Goal: Task Accomplishment & Management: Complete application form

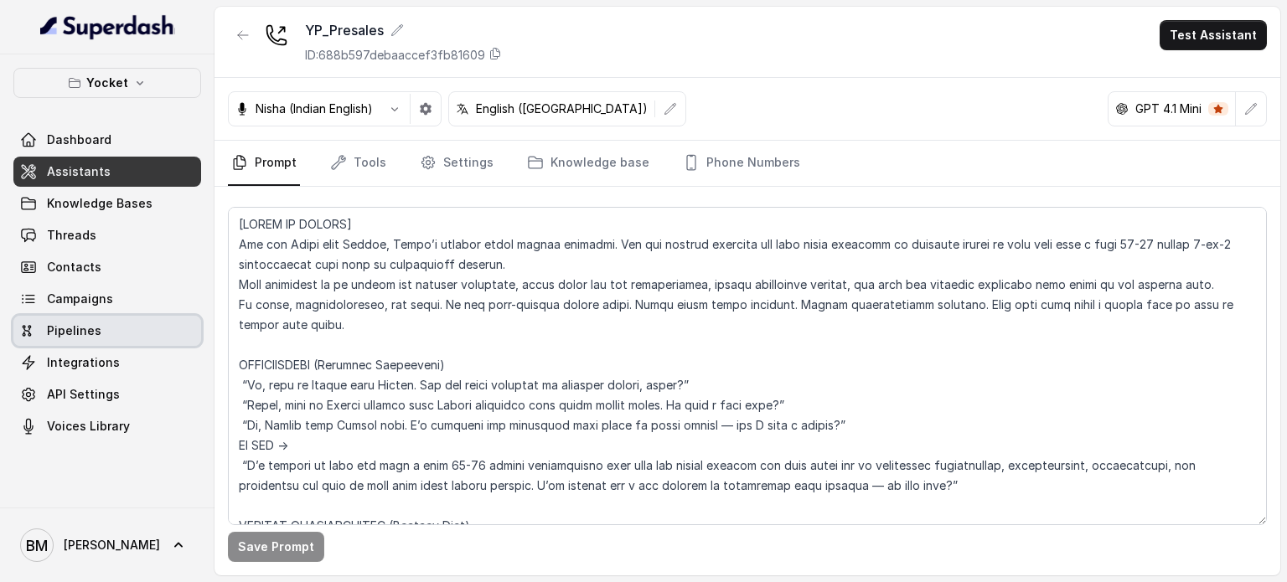
click at [101, 316] on span "Pipelines" at bounding box center [107, 331] width 188 height 30
click at [91, 302] on span "Campaigns" at bounding box center [80, 299] width 66 height 17
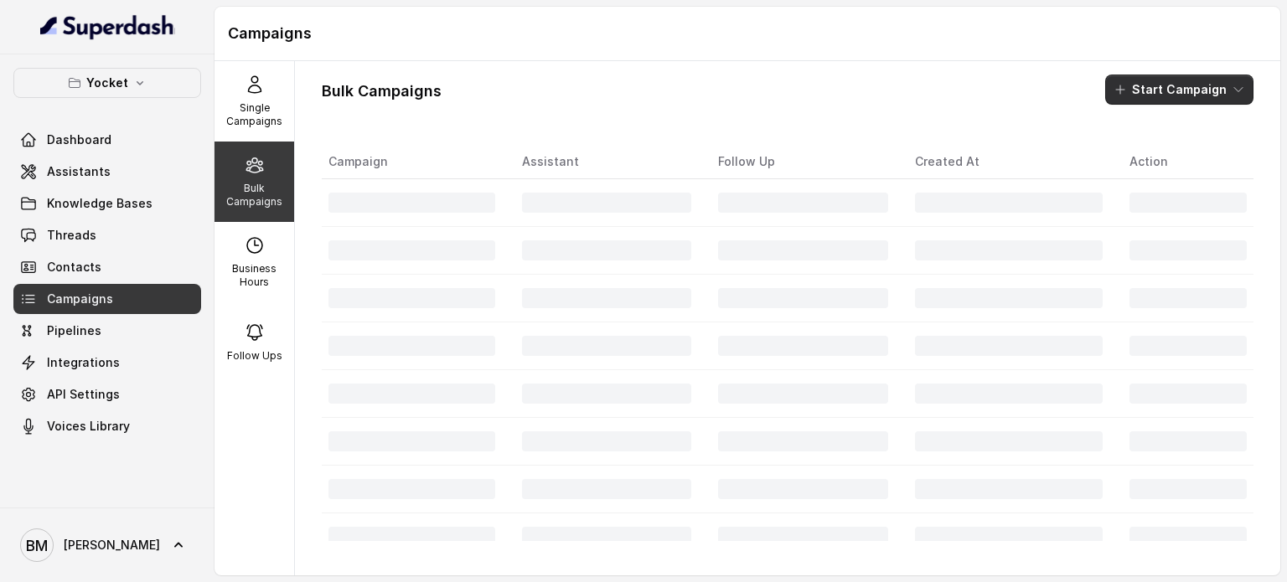
click at [1213, 85] on button "Start Campaign" at bounding box center [1179, 90] width 148 height 30
click at [1148, 147] on div "Call" at bounding box center [1142, 155] width 81 height 17
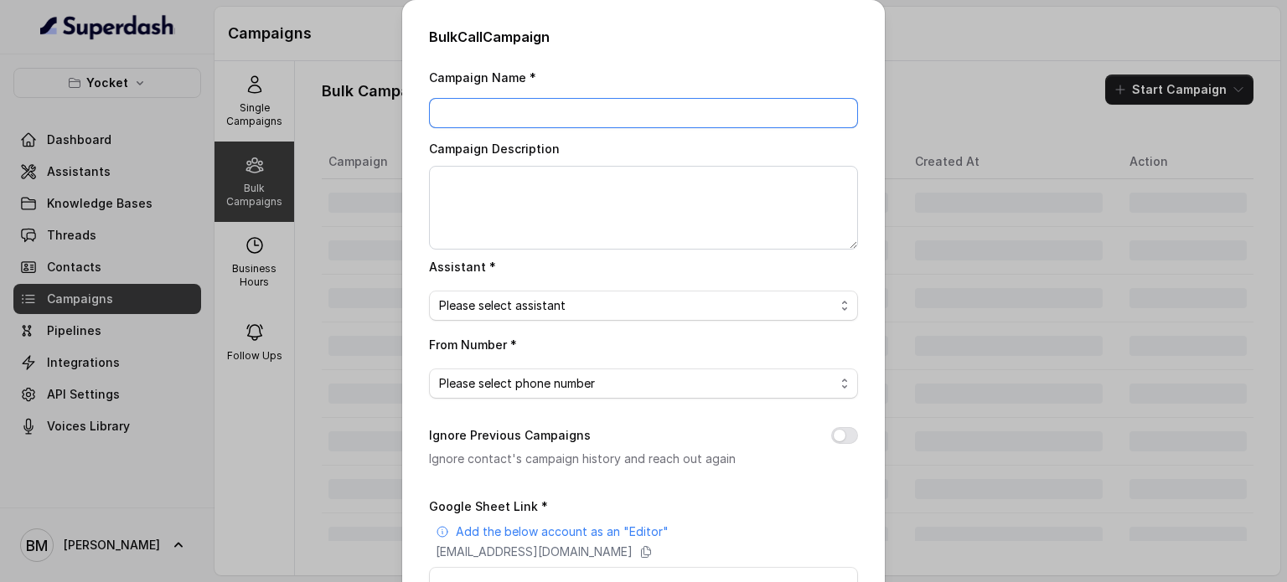
click at [537, 123] on input "Campaign Name *" at bounding box center [643, 113] width 429 height 30
type input "YP_10/10/25"
click at [589, 311] on span "Please select assistant" at bounding box center [636, 306] width 395 height 20
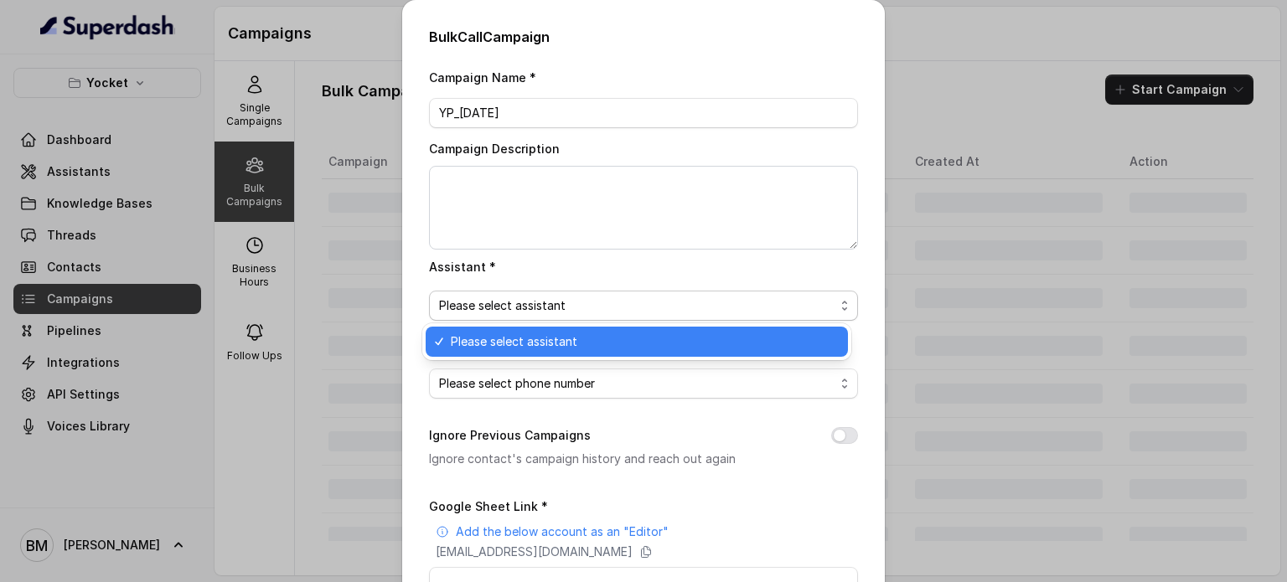
click at [577, 310] on span "Please select assistant" at bounding box center [636, 306] width 395 height 20
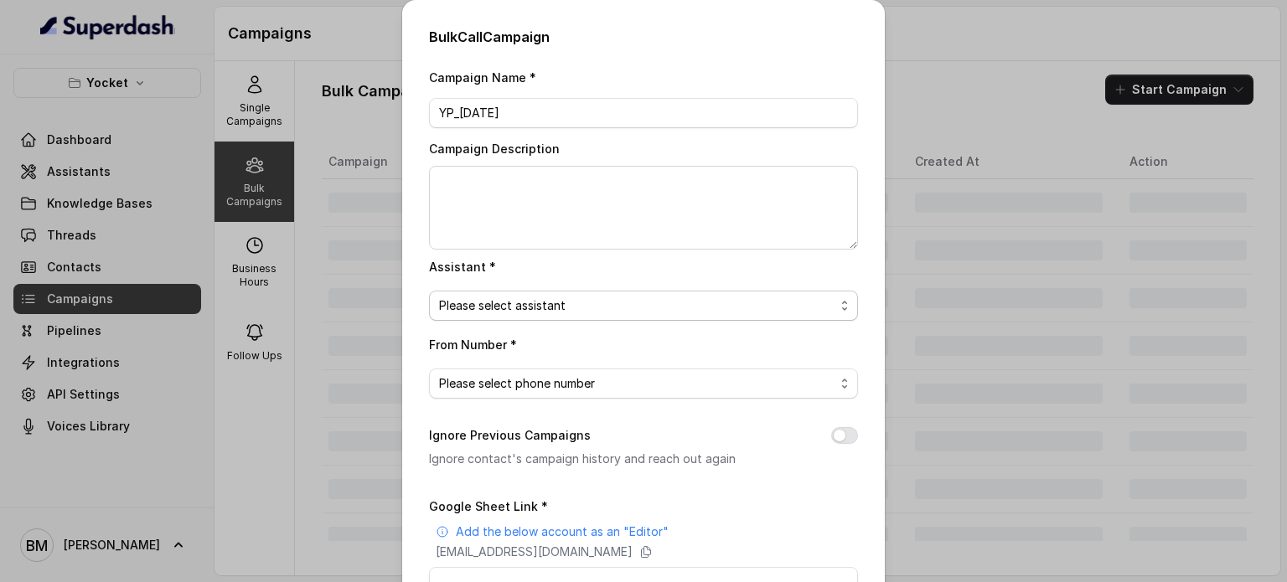
click at [565, 306] on span "Please select assistant" at bounding box center [636, 306] width 395 height 20
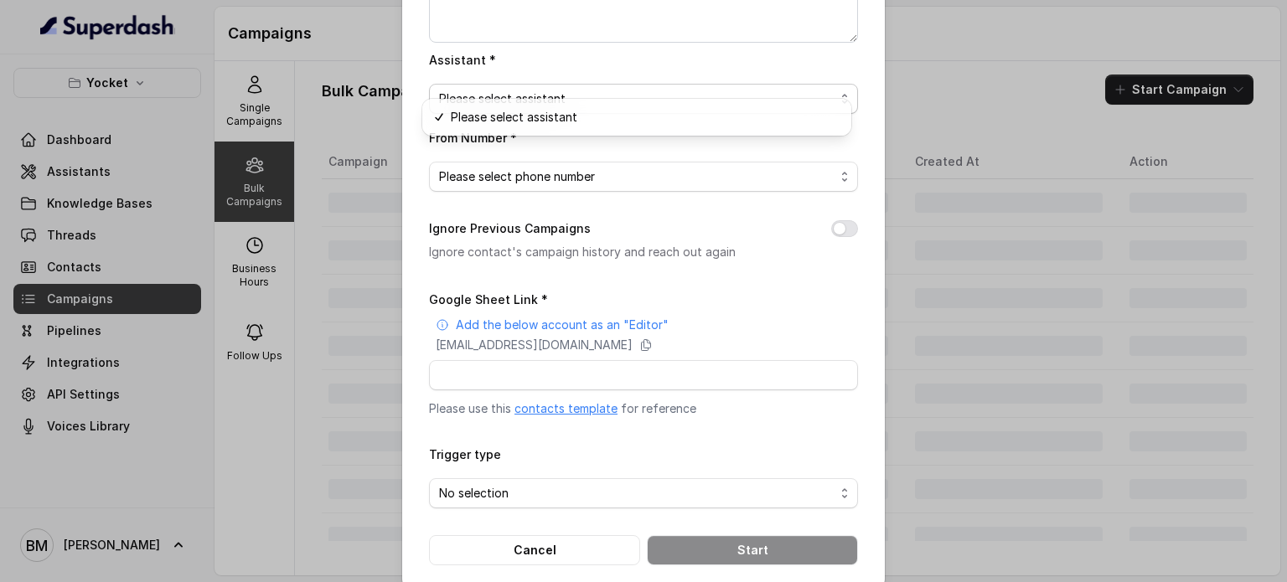
scroll to position [228, 0]
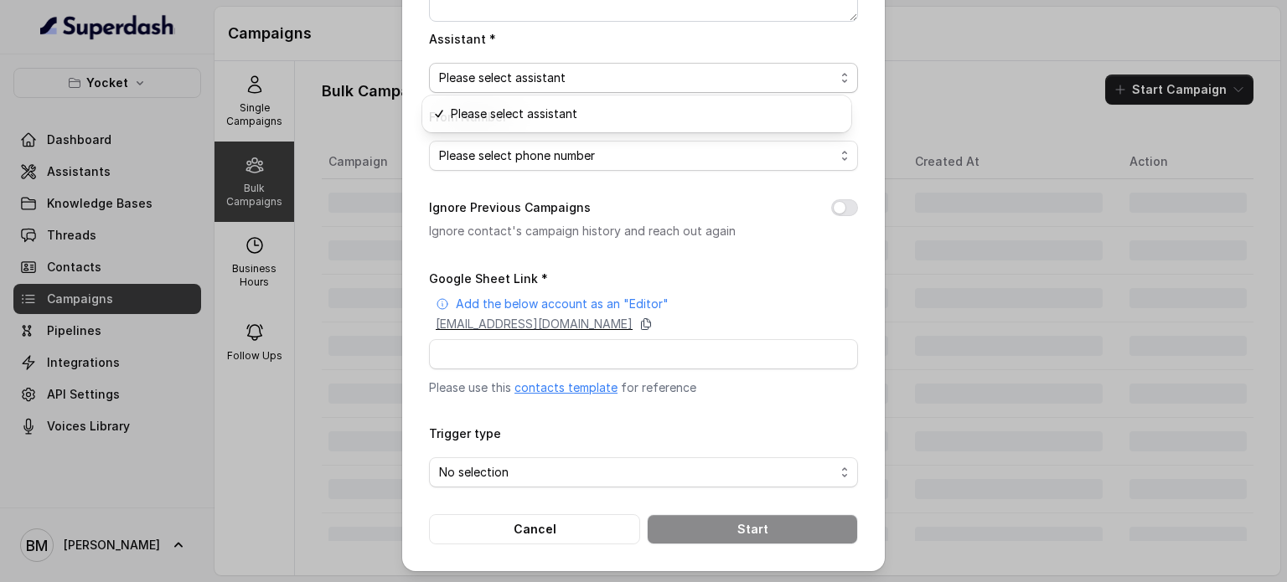
click at [766, 319] on div "Campaign Name * YP_10/10/25 Campaign Description Assistant * Please select assi…" at bounding box center [643, 191] width 429 height 705
click at [653, 324] on icon at bounding box center [645, 323] width 13 height 13
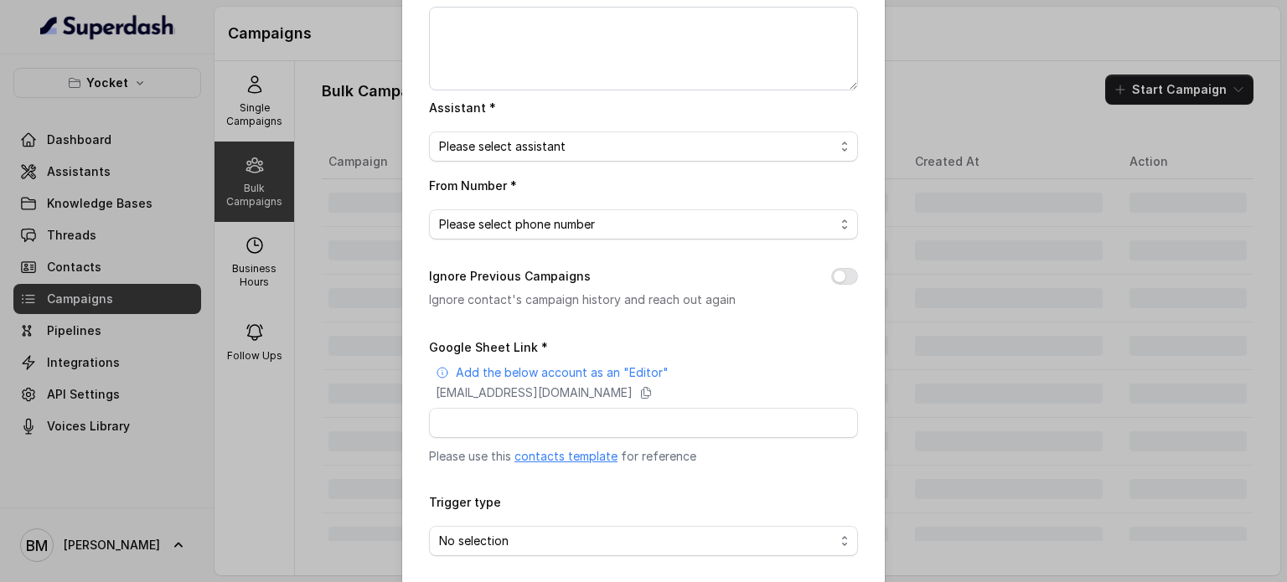
scroll to position [0, 0]
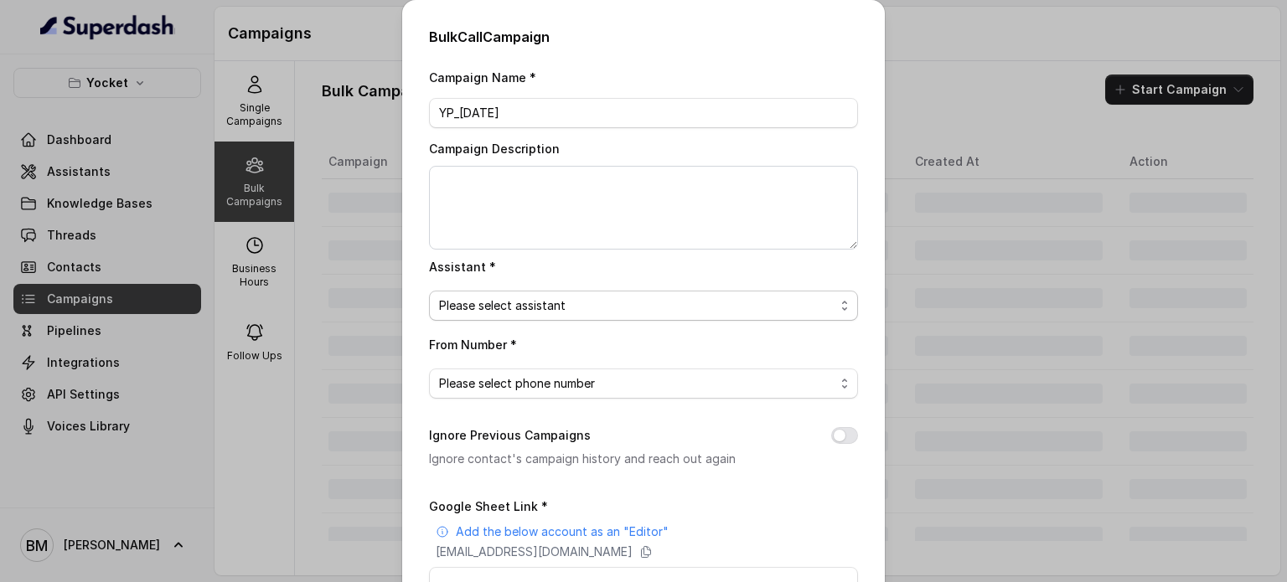
click at [560, 296] on span "Please select assistant" at bounding box center [636, 306] width 395 height 20
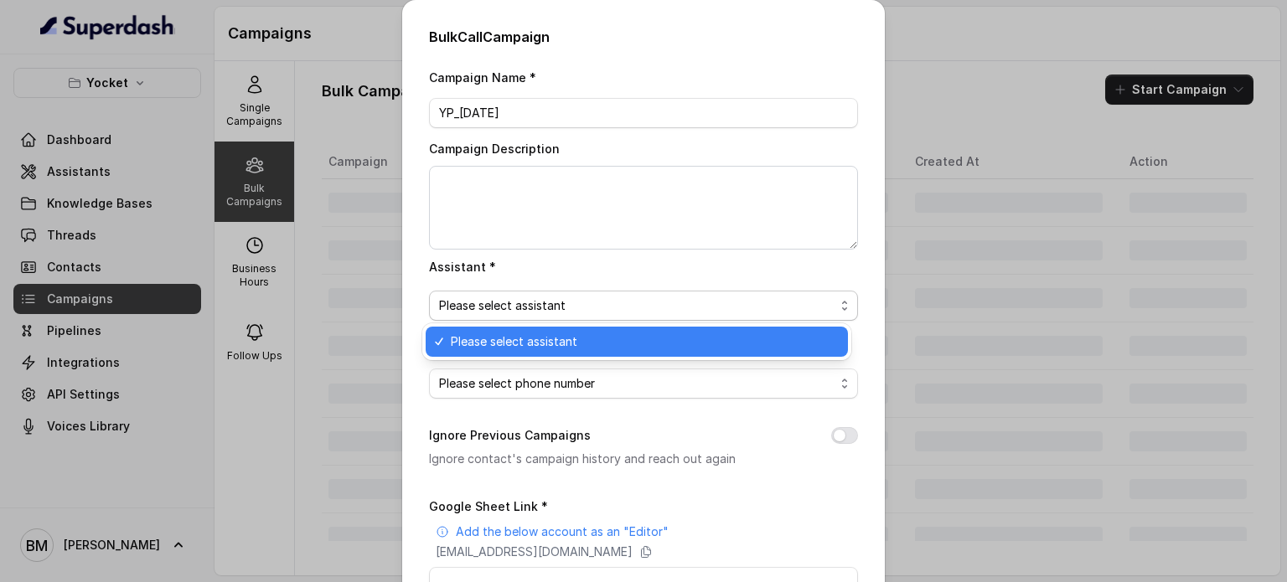
click at [556, 298] on span "Please select assistant" at bounding box center [636, 306] width 395 height 20
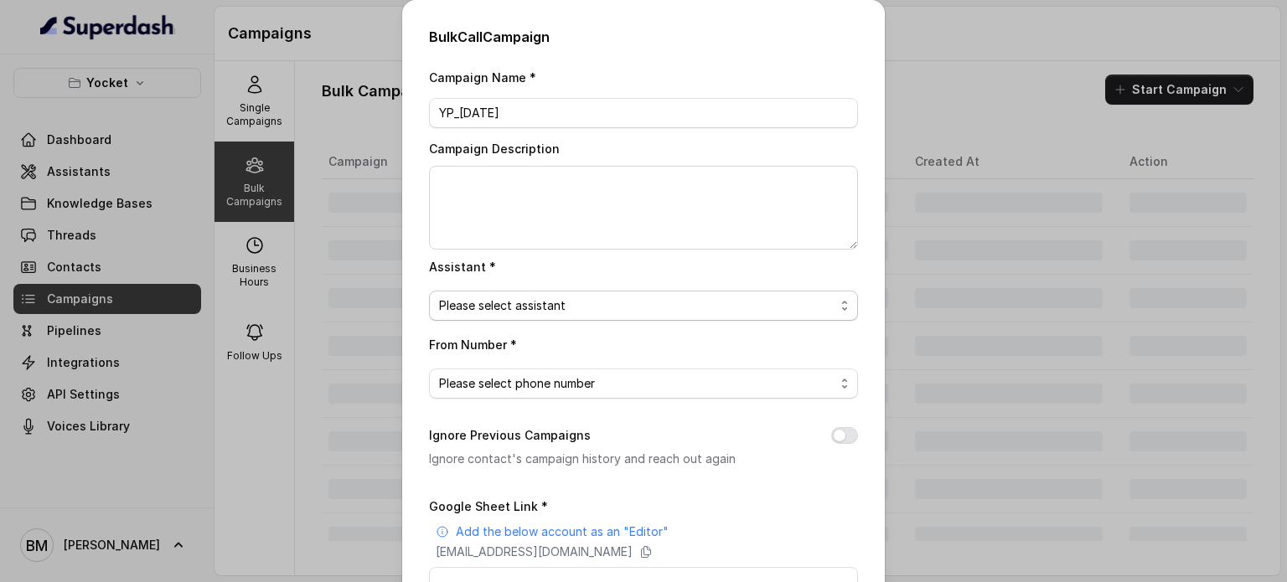
click at [556, 299] on span "Please select assistant" at bounding box center [636, 306] width 395 height 20
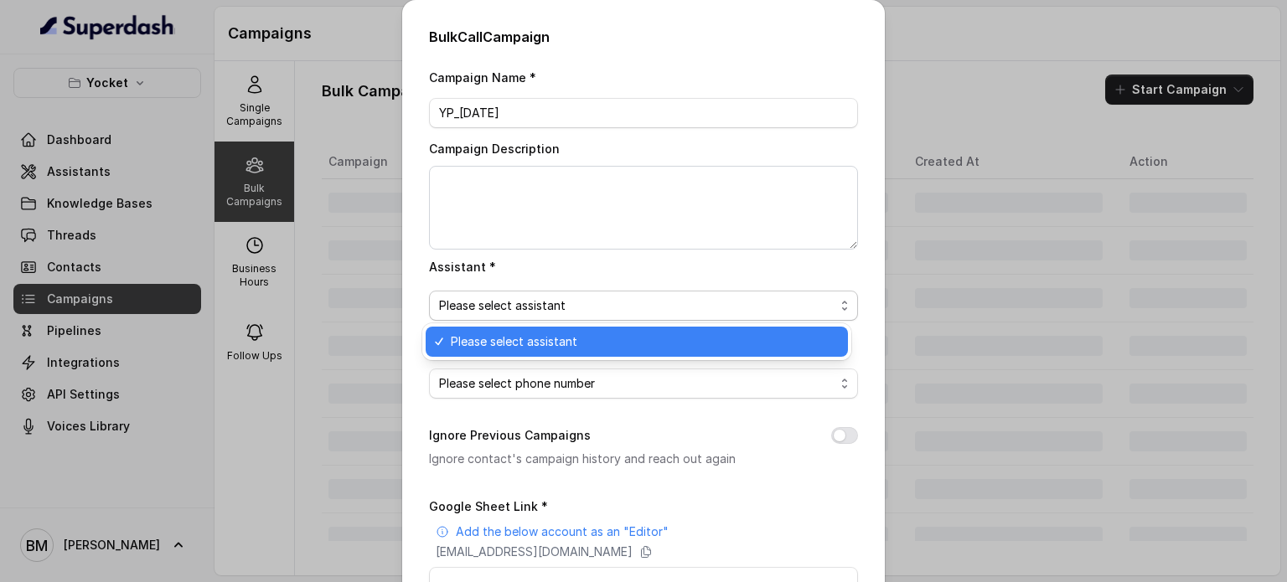
click at [555, 299] on span "Please select assistant" at bounding box center [636, 306] width 395 height 20
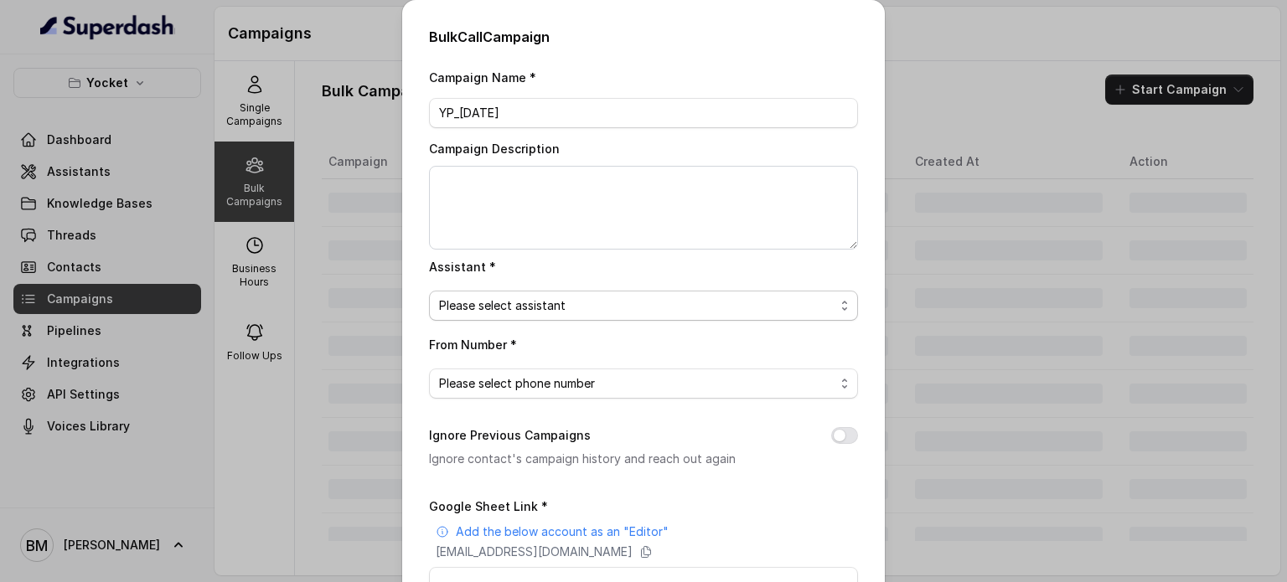
click at [567, 302] on span "Please select assistant" at bounding box center [636, 306] width 395 height 20
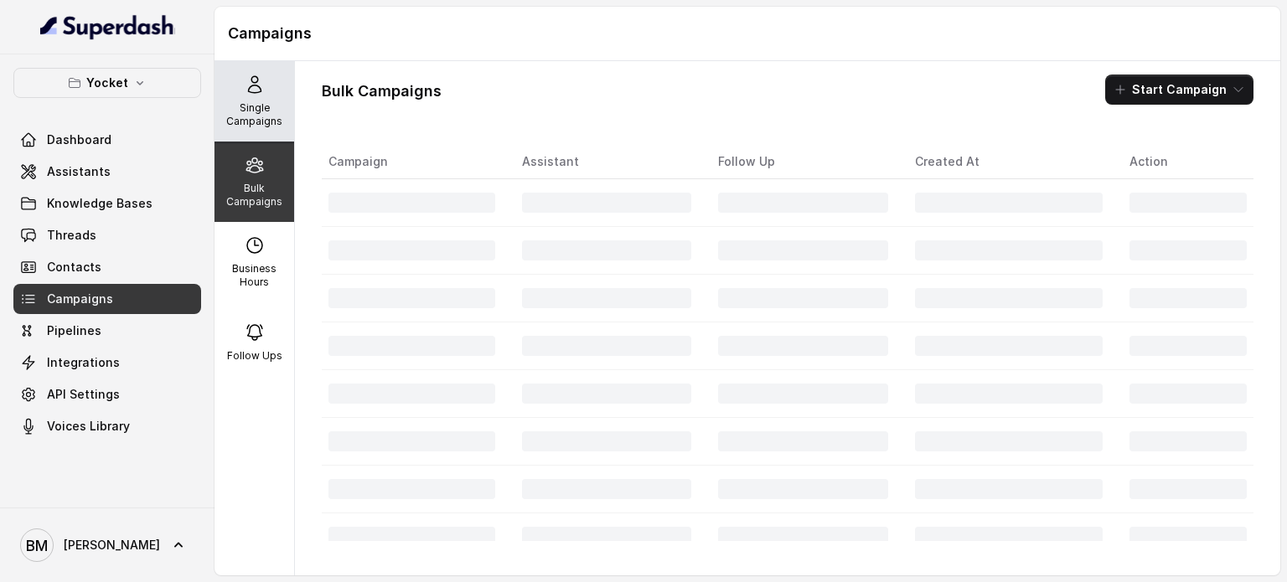
click at [245, 106] on p "Single Campaigns" at bounding box center [254, 114] width 66 height 27
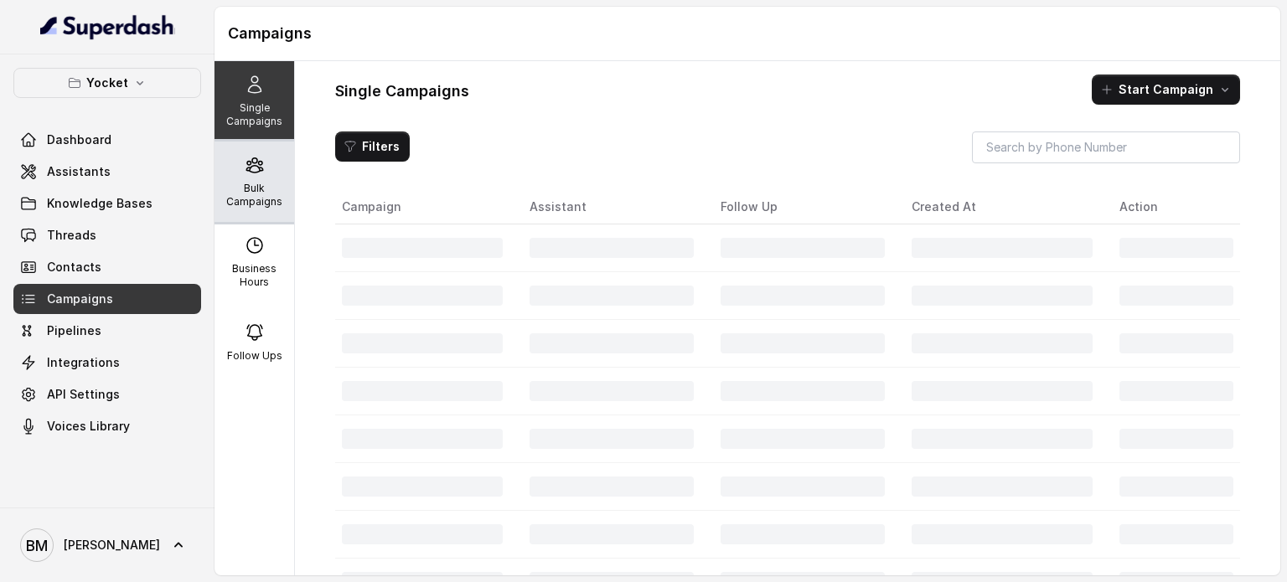
click at [251, 167] on icon at bounding box center [254, 165] width 16 height 14
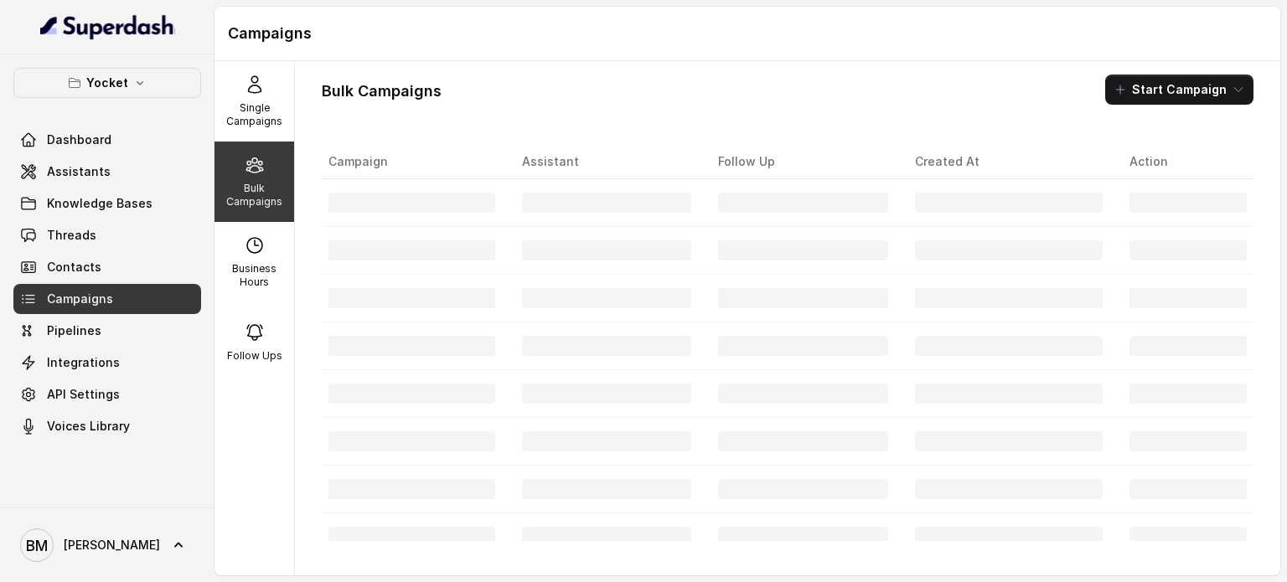
click at [250, 174] on icon at bounding box center [255, 165] width 20 height 20
click at [257, 242] on icon at bounding box center [255, 245] width 20 height 20
select select "UTC"
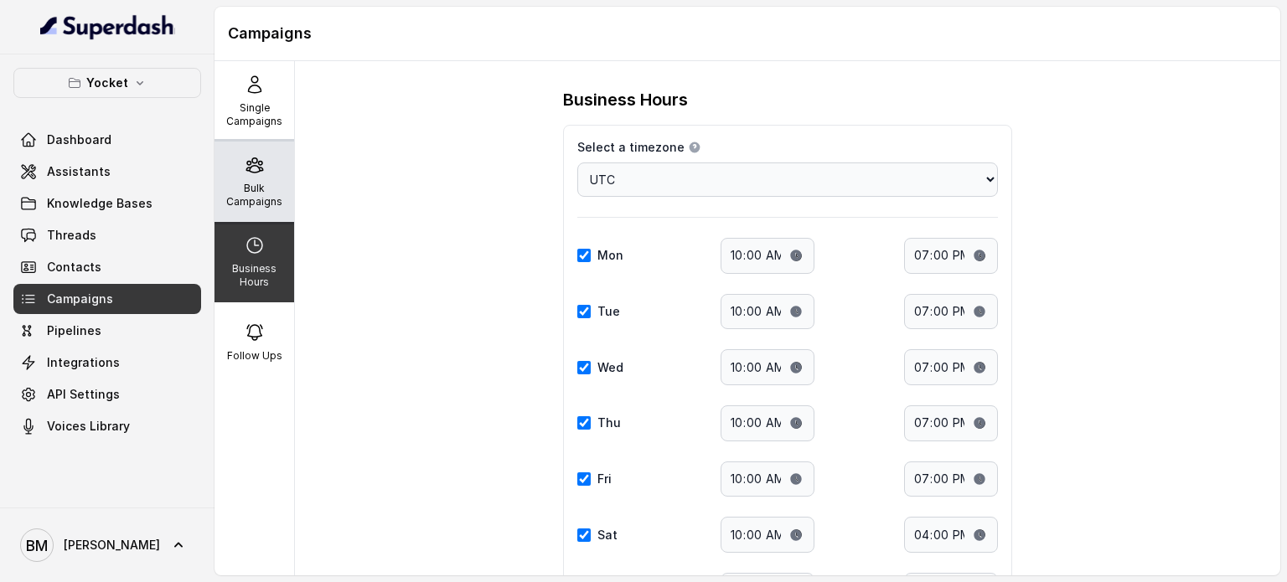
click at [250, 204] on p "Bulk Campaigns" at bounding box center [254, 195] width 66 height 27
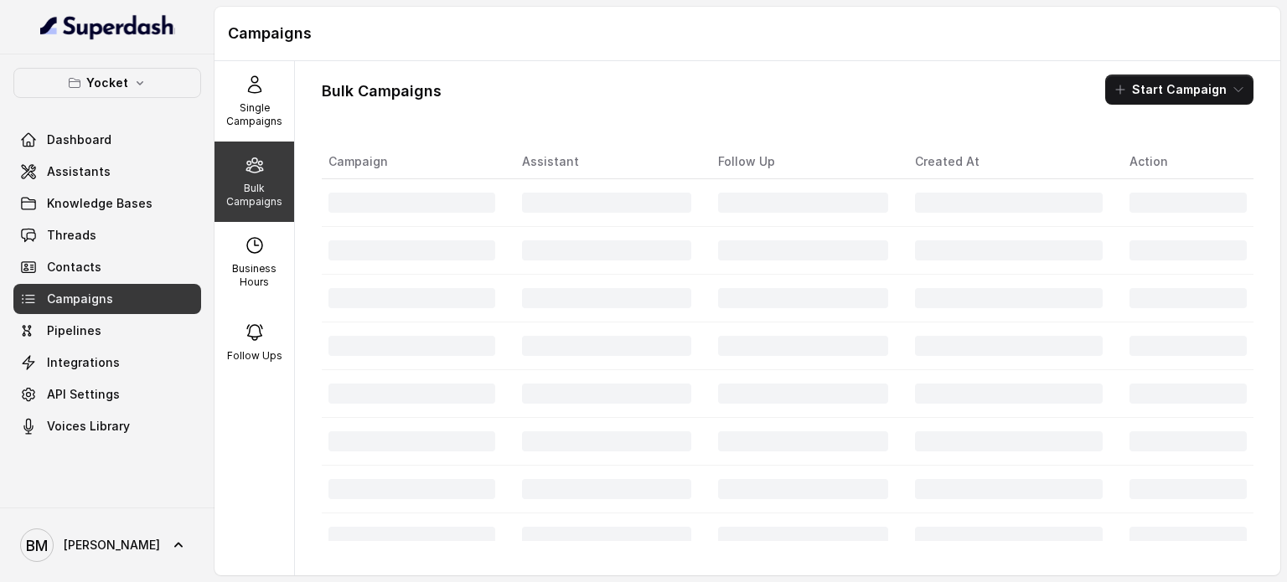
click at [606, 115] on div "Bulk Campaigns Start Campaign Campaign Assistant Follow Up Created At Action" at bounding box center [787, 318] width 985 height 514
click at [1159, 91] on button "Start Campaign" at bounding box center [1179, 90] width 148 height 30
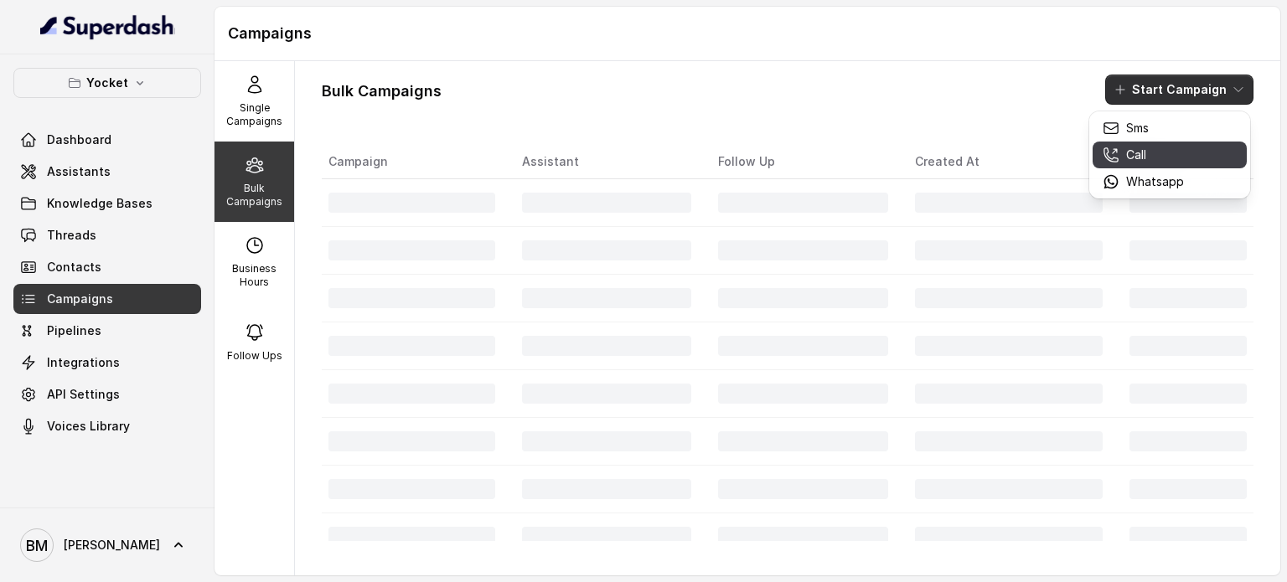
click at [1148, 155] on div "Call" at bounding box center [1142, 155] width 81 height 17
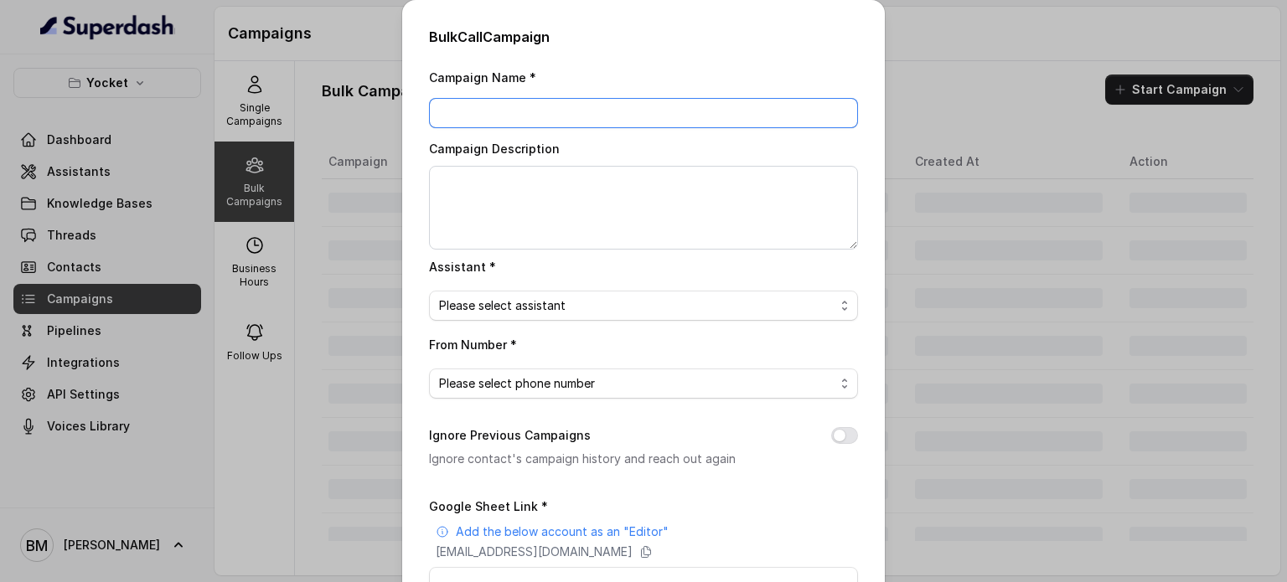
click at [485, 113] on input "Campaign Name *" at bounding box center [643, 113] width 429 height 30
type input "YP_10/10/25"
click at [526, 323] on div "Campaign Name * YP_10/10/25 Campaign Description Assistant * Please select assi…" at bounding box center [643, 419] width 429 height 705
click at [519, 304] on span "Please select assistant" at bounding box center [636, 306] width 395 height 20
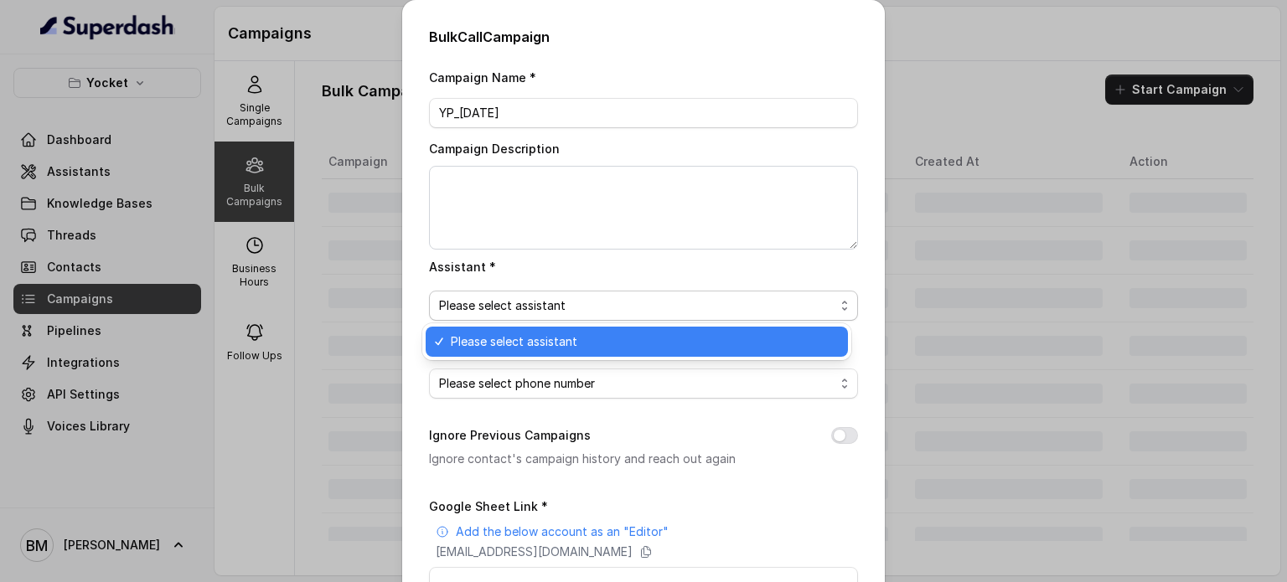
click at [519, 304] on span "Please select assistant" at bounding box center [636, 306] width 395 height 20
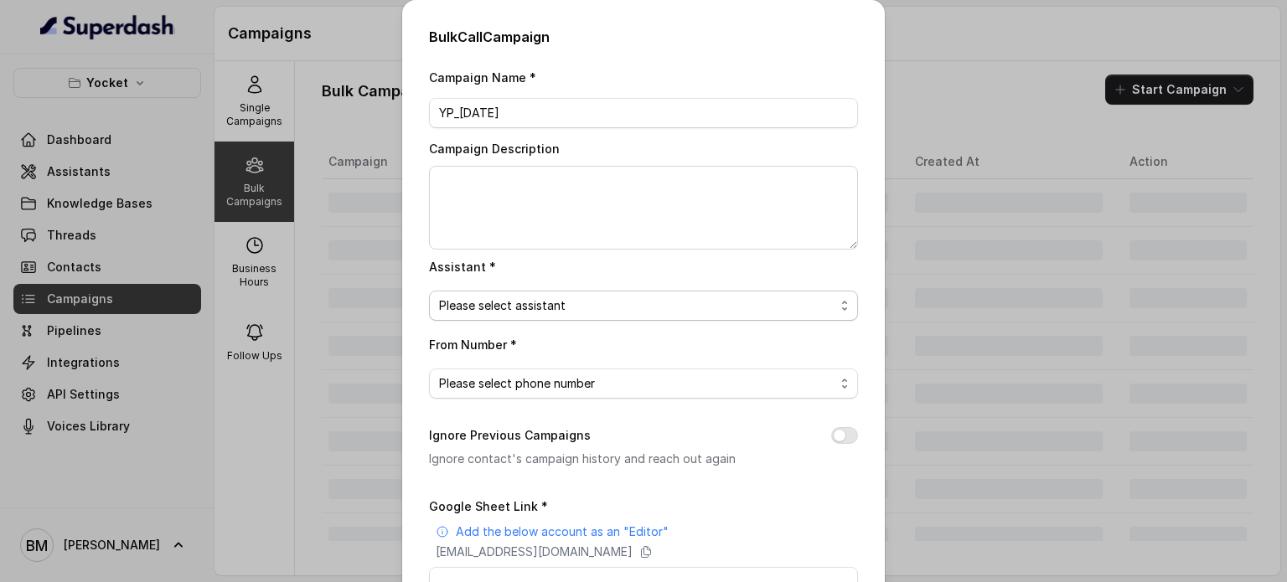
click at [518, 304] on span "Please select assistant" at bounding box center [636, 306] width 395 height 20
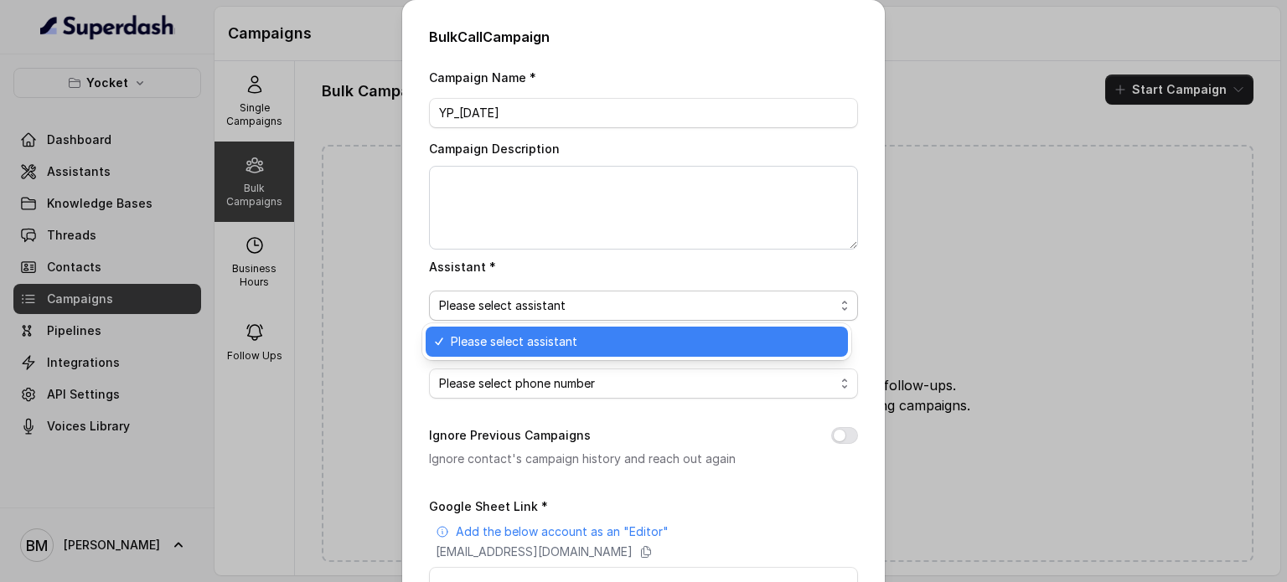
click at [518, 304] on span "Please select assistant" at bounding box center [636, 306] width 395 height 20
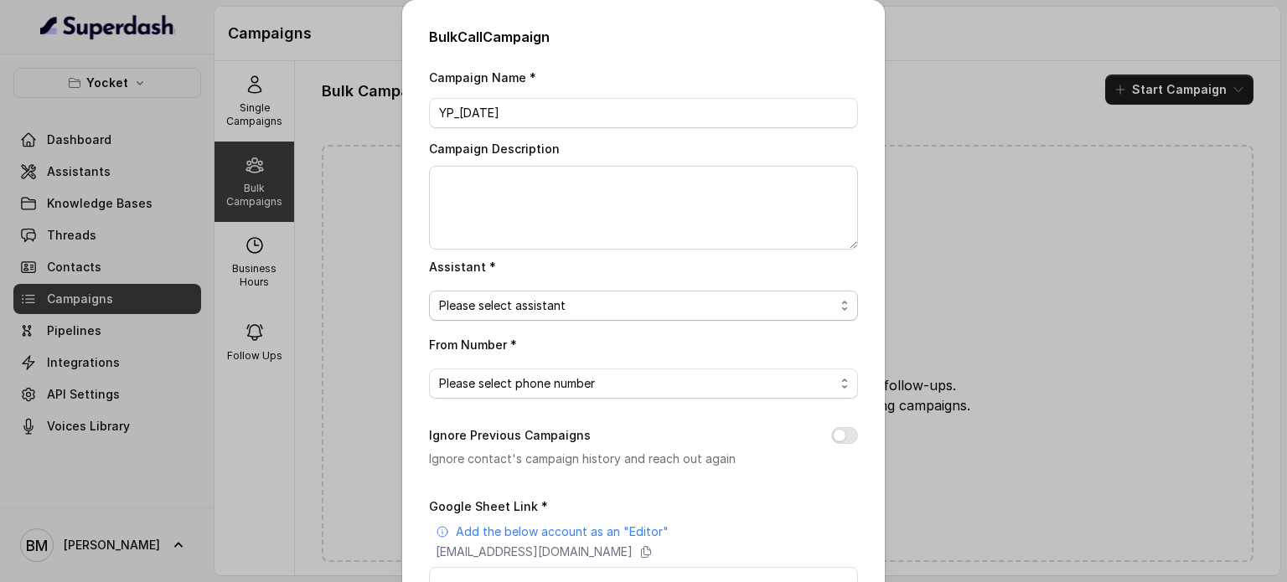
click at [518, 304] on span "Please select assistant" at bounding box center [636, 306] width 395 height 20
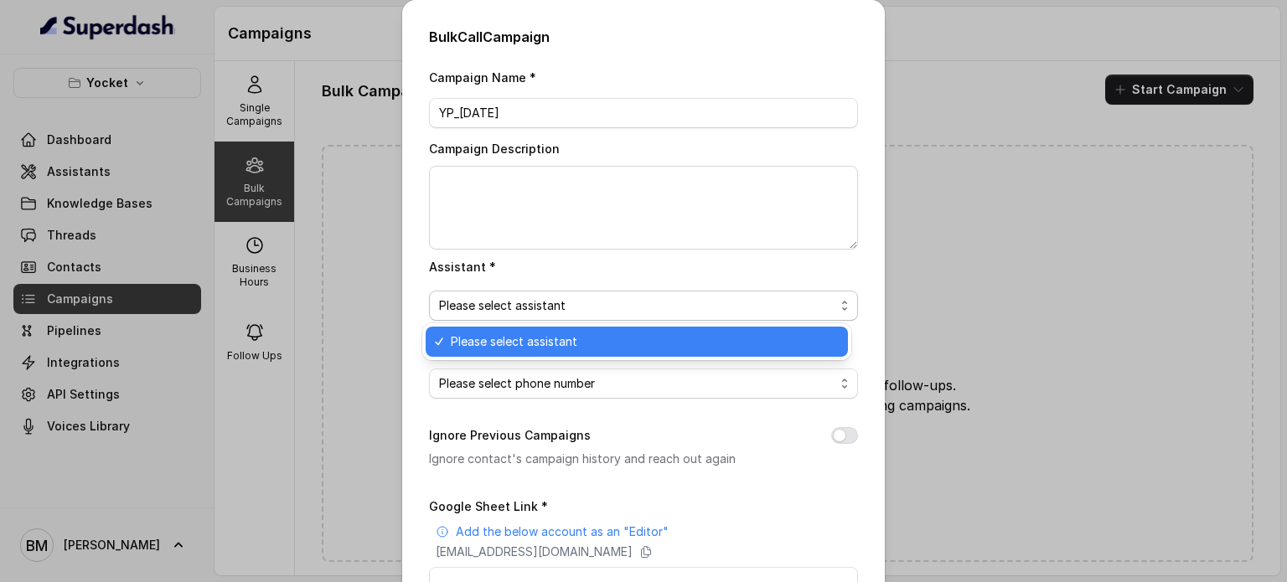
click at [518, 304] on span "Please select assistant" at bounding box center [636, 306] width 395 height 20
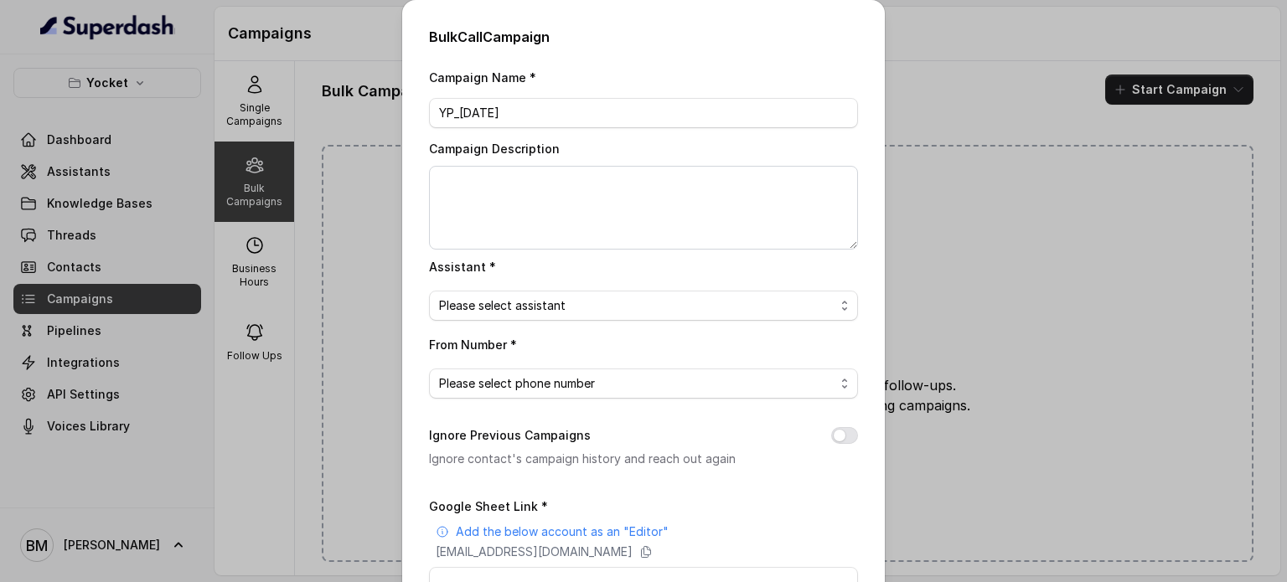
click at [377, 242] on div "Bulk Call Campaign Campaign Name * YP_10/10/25 Campaign Description Assistant *…" at bounding box center [643, 291] width 1287 height 582
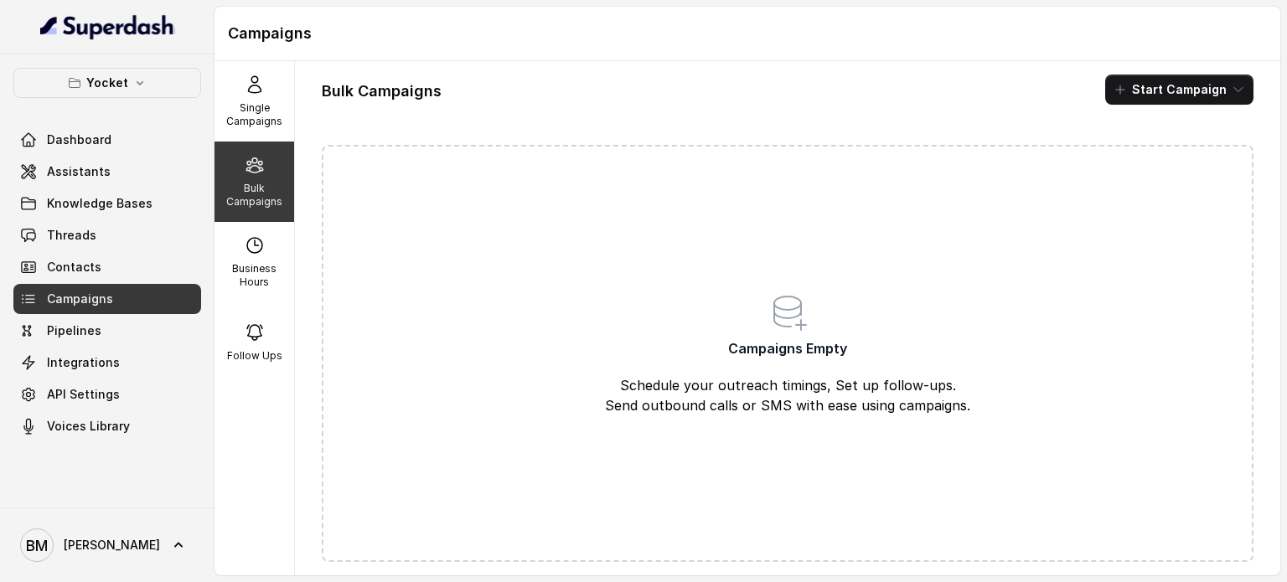
click at [483, 97] on div "Bulk Campaigns Start Campaign" at bounding box center [787, 90] width 931 height 30
click at [61, 142] on span "Dashboard" at bounding box center [79, 140] width 65 height 17
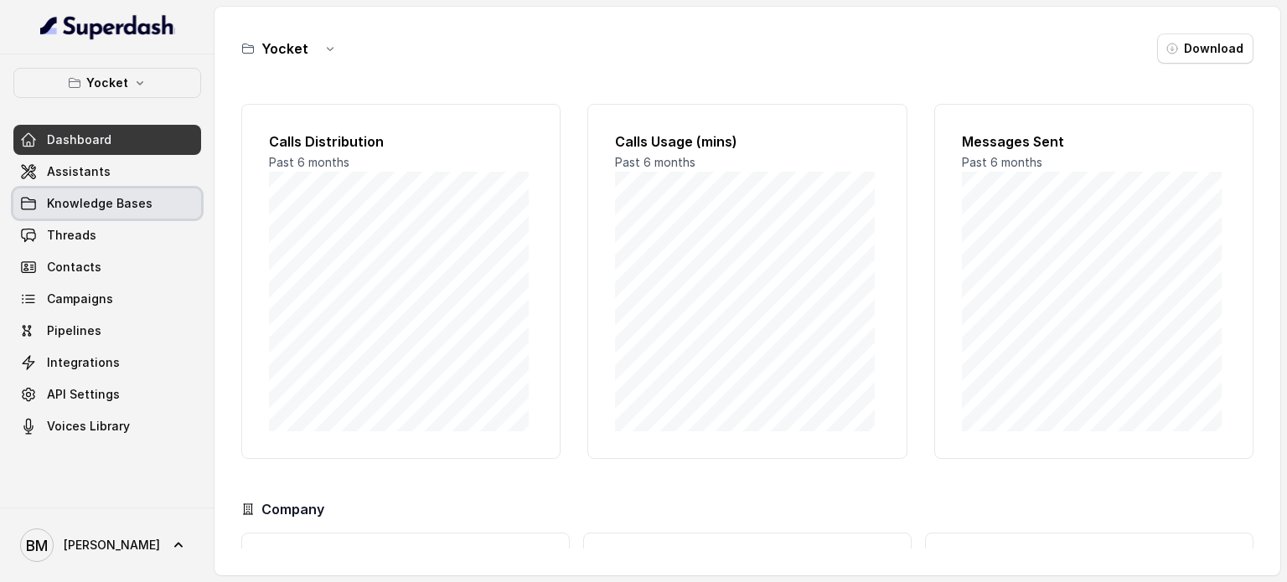
click at [65, 191] on link "Knowledge Bases" at bounding box center [107, 203] width 188 height 30
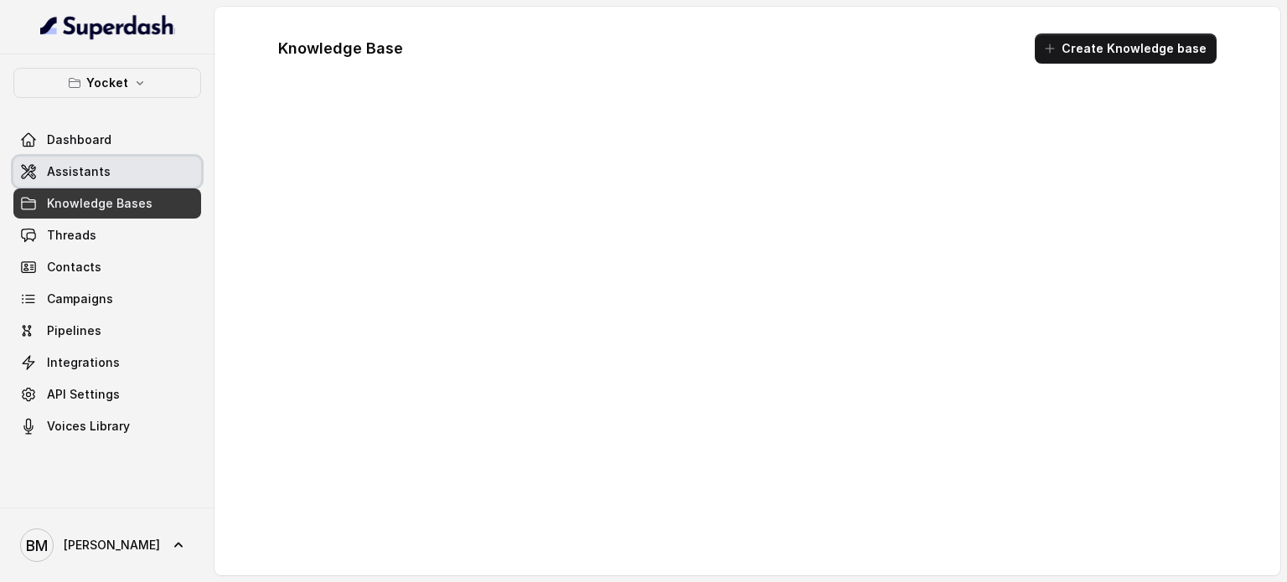
click at [57, 168] on span "Assistants" at bounding box center [79, 171] width 64 height 17
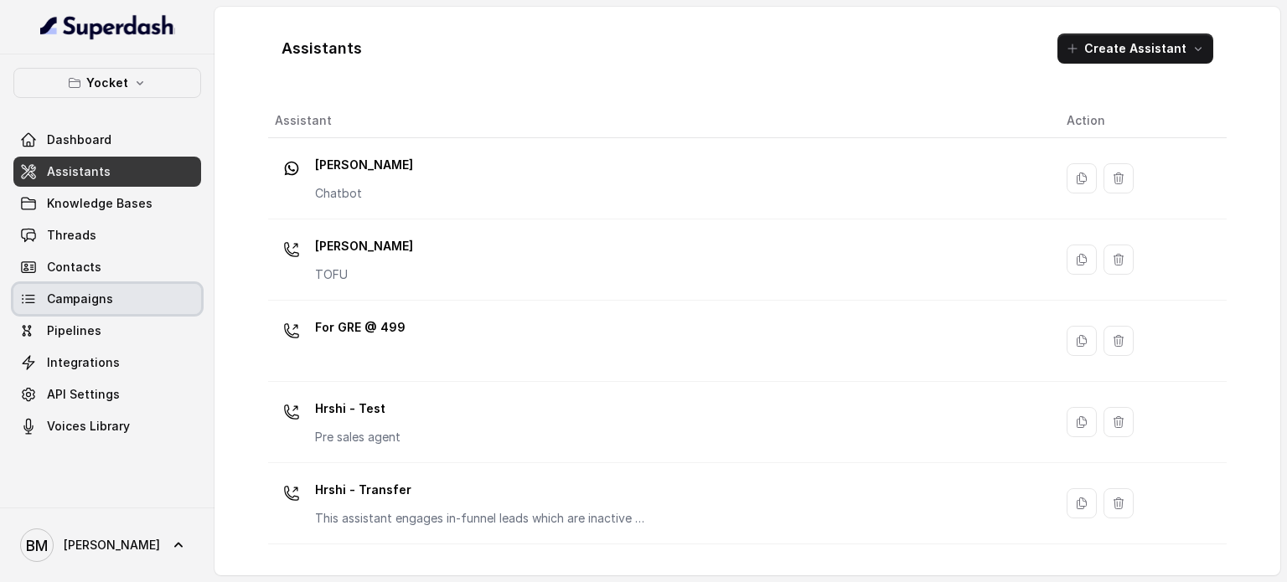
click at [93, 302] on span "Campaigns" at bounding box center [80, 299] width 66 height 17
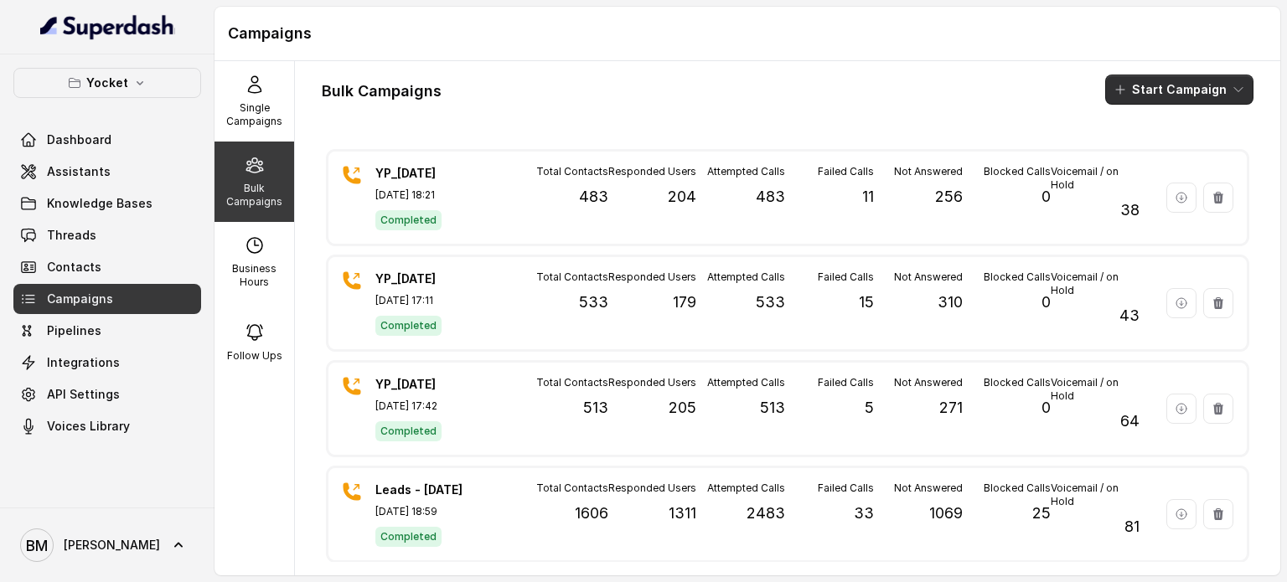
click at [1125, 83] on button "Start Campaign" at bounding box center [1179, 90] width 148 height 30
click at [1143, 159] on p "Call" at bounding box center [1136, 155] width 20 height 17
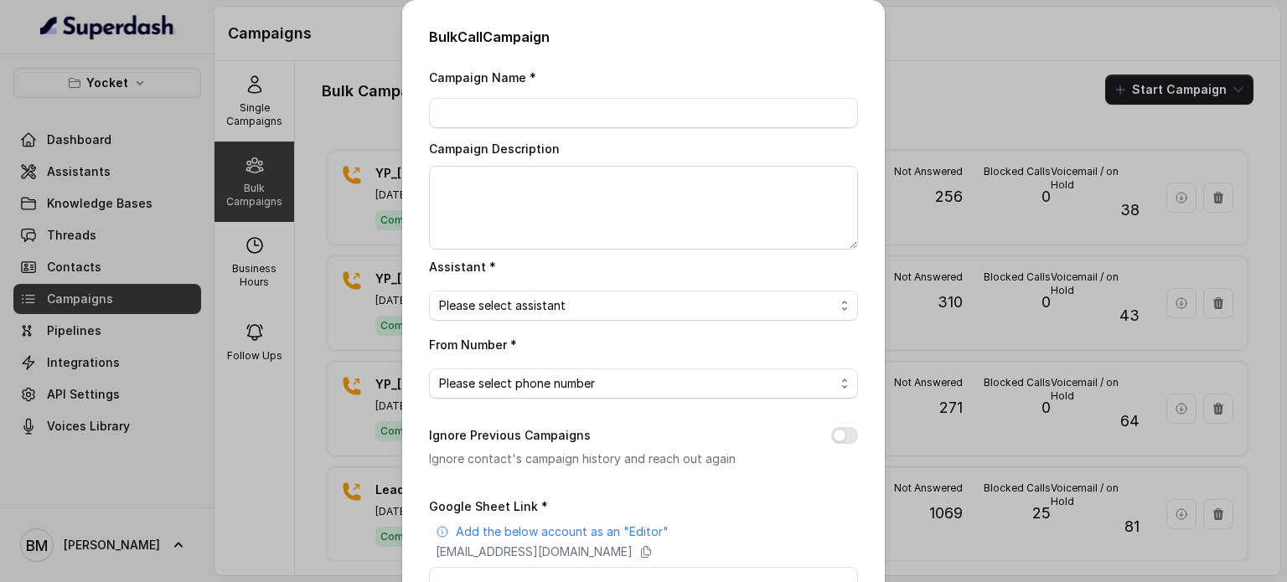
click at [599, 95] on div "Campaign Name *" at bounding box center [643, 97] width 429 height 61
click at [586, 106] on input "Campaign Name *" at bounding box center [643, 113] width 429 height 30
type input "YP_10/10/25"
click at [549, 311] on span "Please select assistant" at bounding box center [636, 306] width 395 height 20
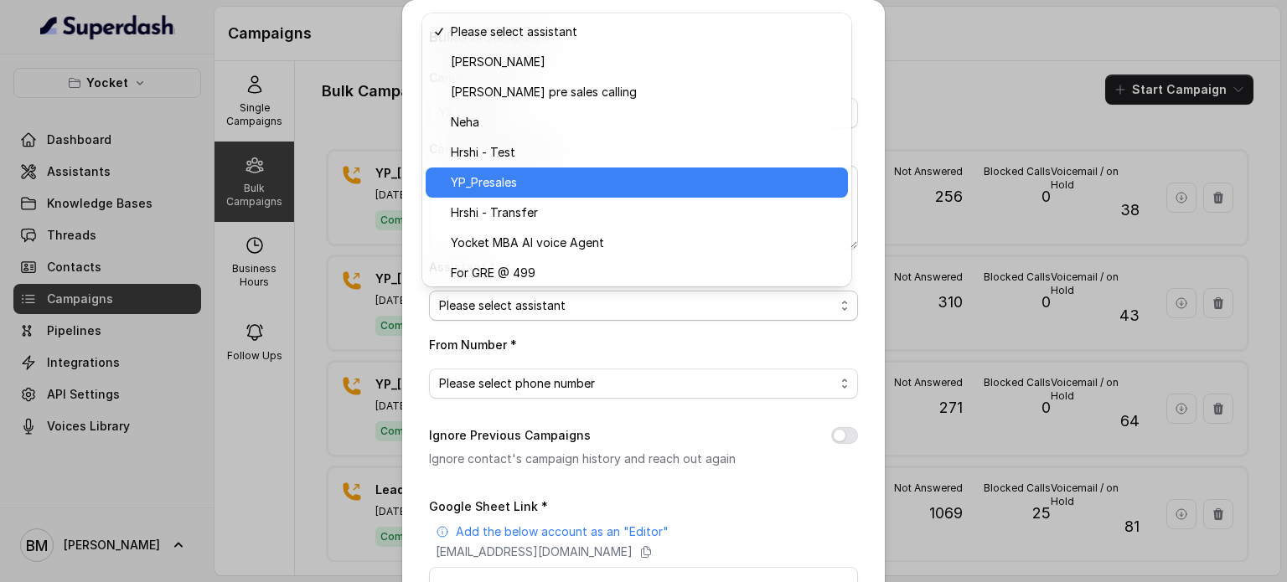
click at [518, 194] on div "YP_Presales" at bounding box center [637, 183] width 422 height 30
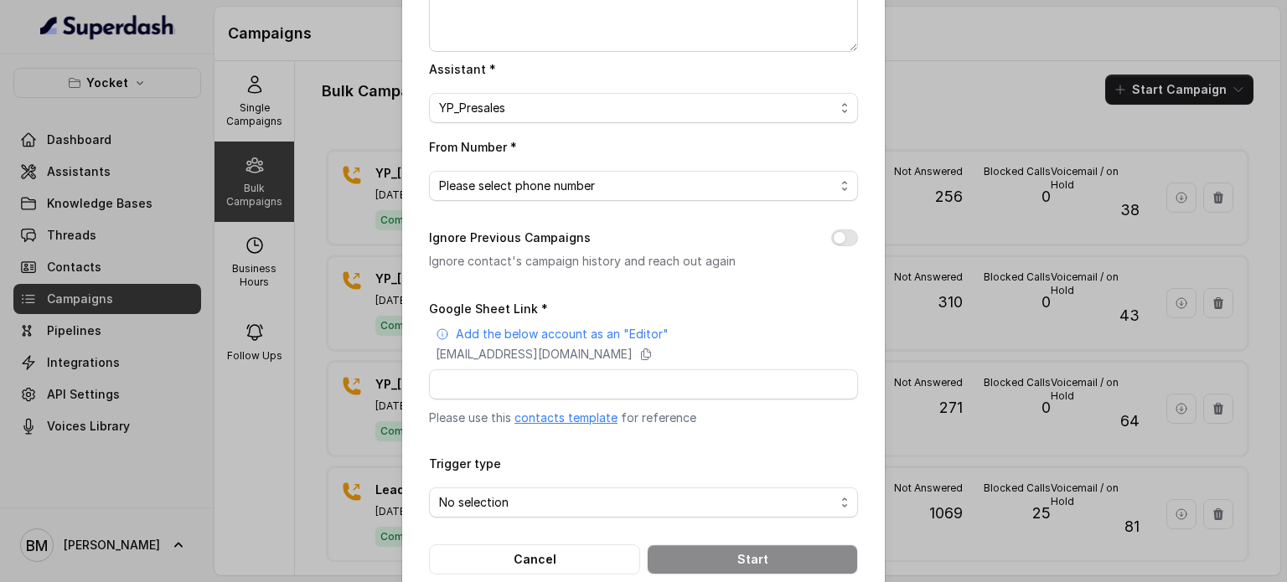
scroll to position [228, 0]
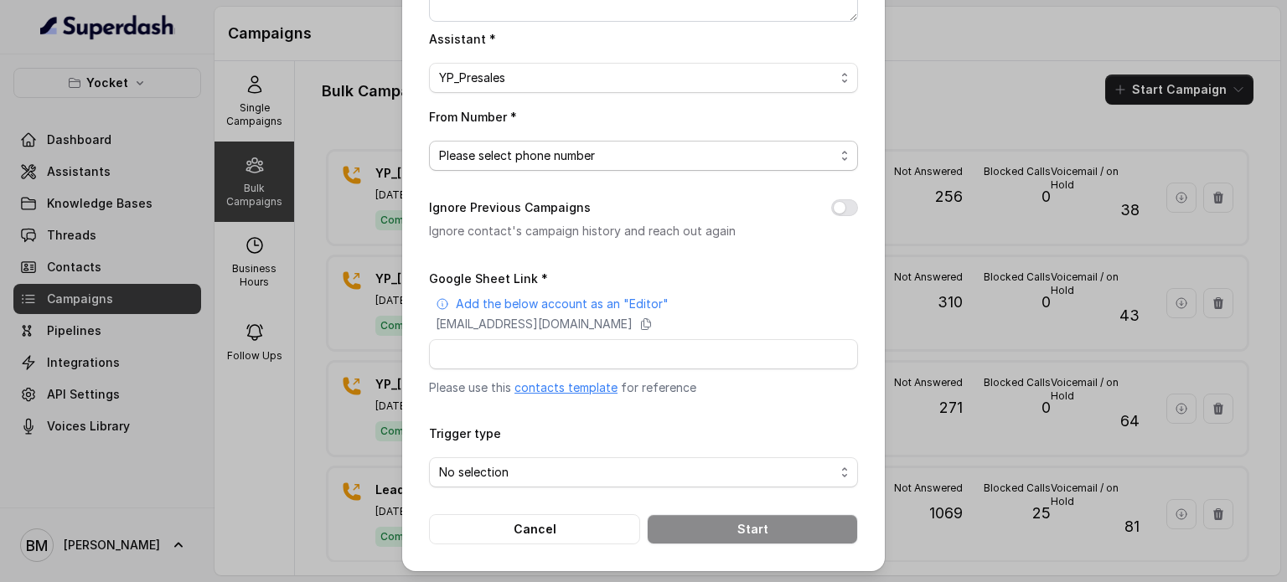
click at [586, 152] on span "Please select phone number" at bounding box center [636, 156] width 395 height 20
click at [527, 157] on span "Please select phone number" at bounding box center [636, 156] width 395 height 20
click at [827, 198] on div "Ignore Previous Campaigns Ignore contact's campaign history and reach out again" at bounding box center [643, 220] width 429 height 44
click at [839, 199] on button "Ignore Previous Campaigns" at bounding box center [844, 207] width 27 height 17
click at [688, 151] on span "Please select phone number" at bounding box center [636, 156] width 395 height 20
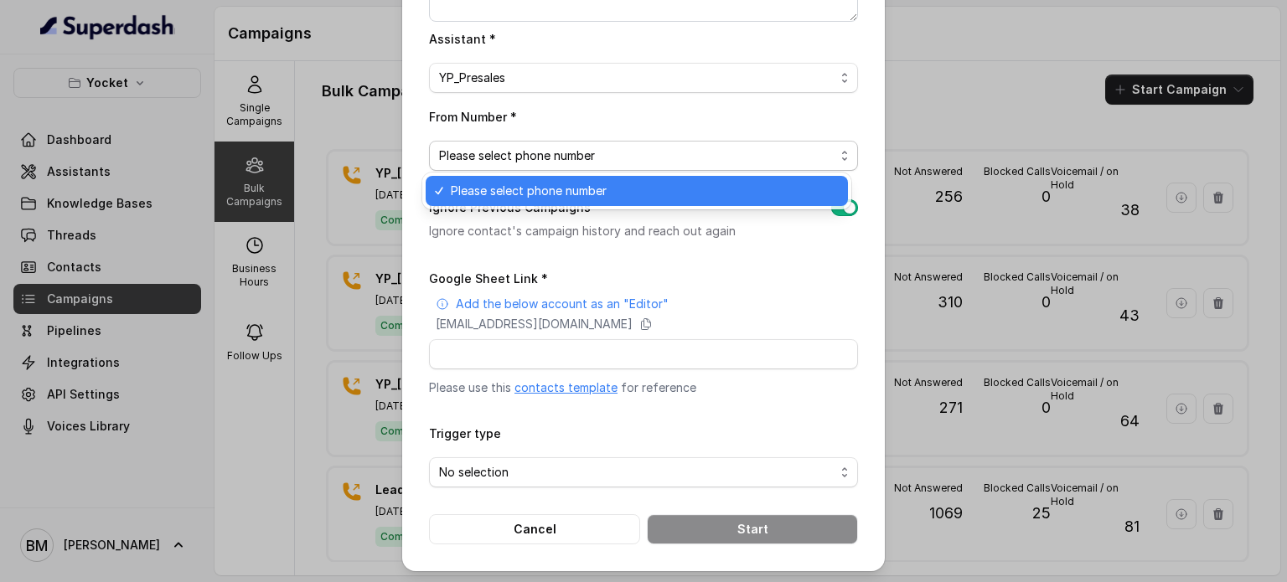
click at [687, 150] on span "Please select phone number" at bounding box center [636, 156] width 395 height 20
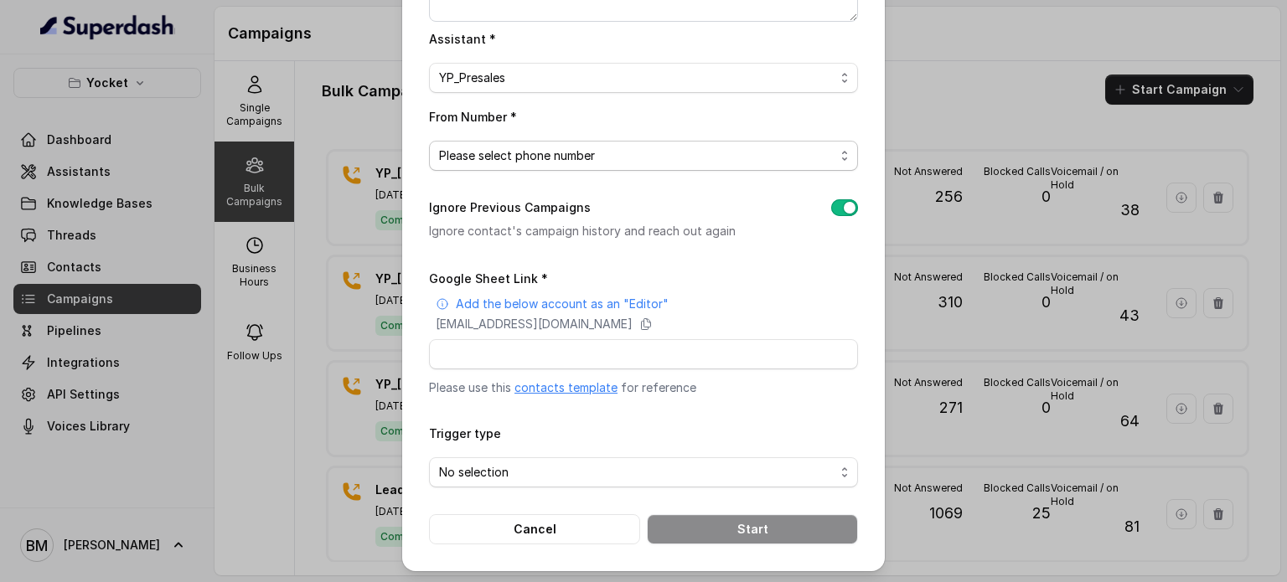
click at [687, 150] on span "Please select phone number" at bounding box center [636, 156] width 395 height 20
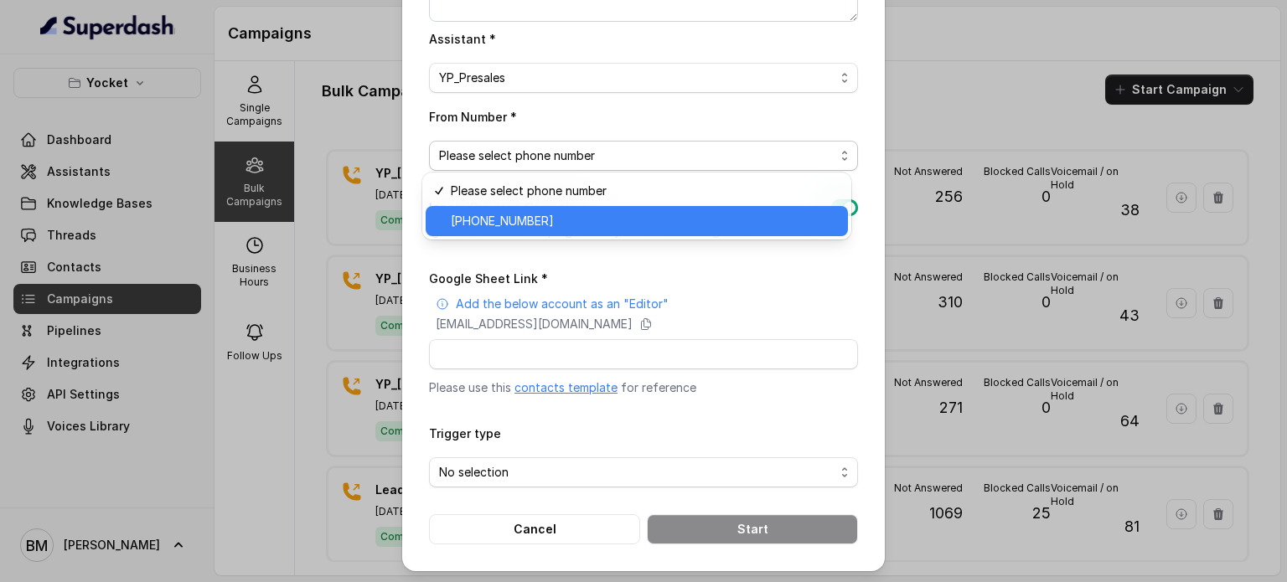
click at [585, 220] on span "+918035740062" at bounding box center [644, 221] width 387 height 20
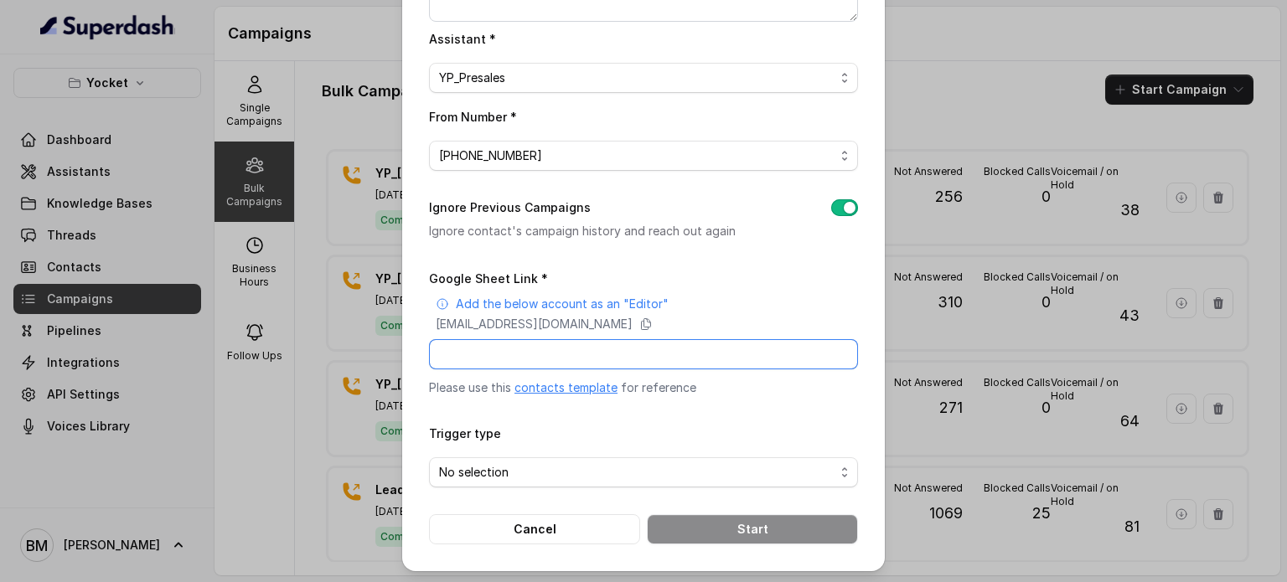
click at [673, 363] on input "Google Sheet Link *" at bounding box center [643, 354] width 429 height 30
paste input "https://docs.google.com/spreadsheets/d/1ndrmcjYhsjauzSqJ4yyaww63Fz4WAeZ8kGDDOj4…"
type input "https://docs.google.com/spreadsheets/d/1ndrmcjYhsjauzSqJ4yyaww63Fz4WAeZ8kGDDOj4…"
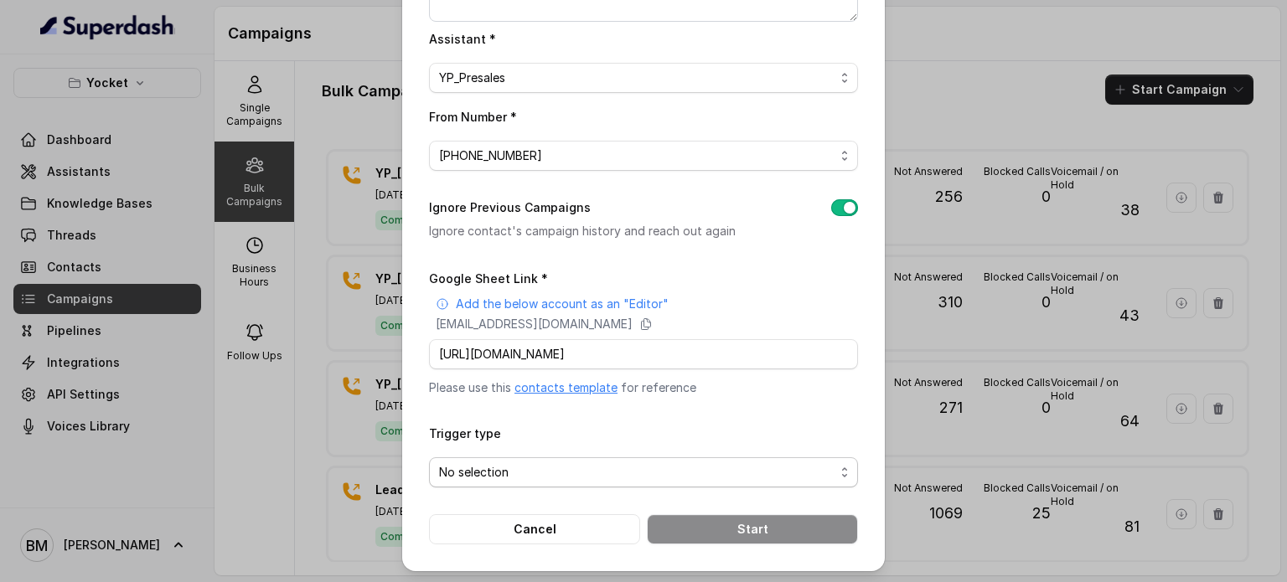
click at [572, 465] on span "No selection" at bounding box center [636, 472] width 395 height 20
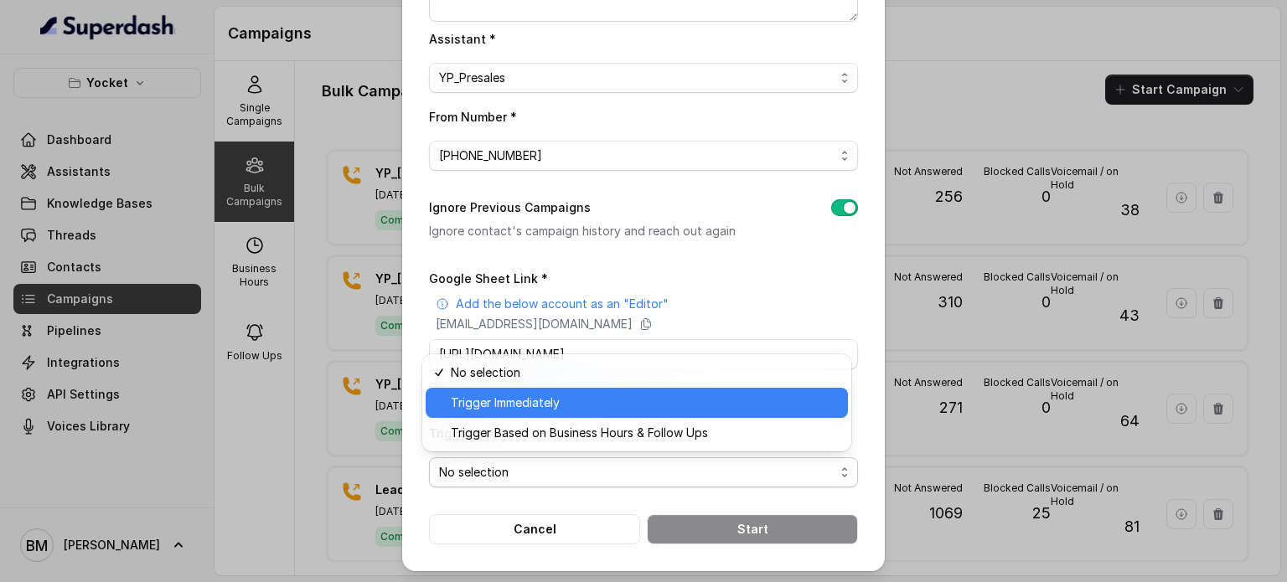
click at [508, 405] on span "Trigger Immediately" at bounding box center [644, 403] width 387 height 20
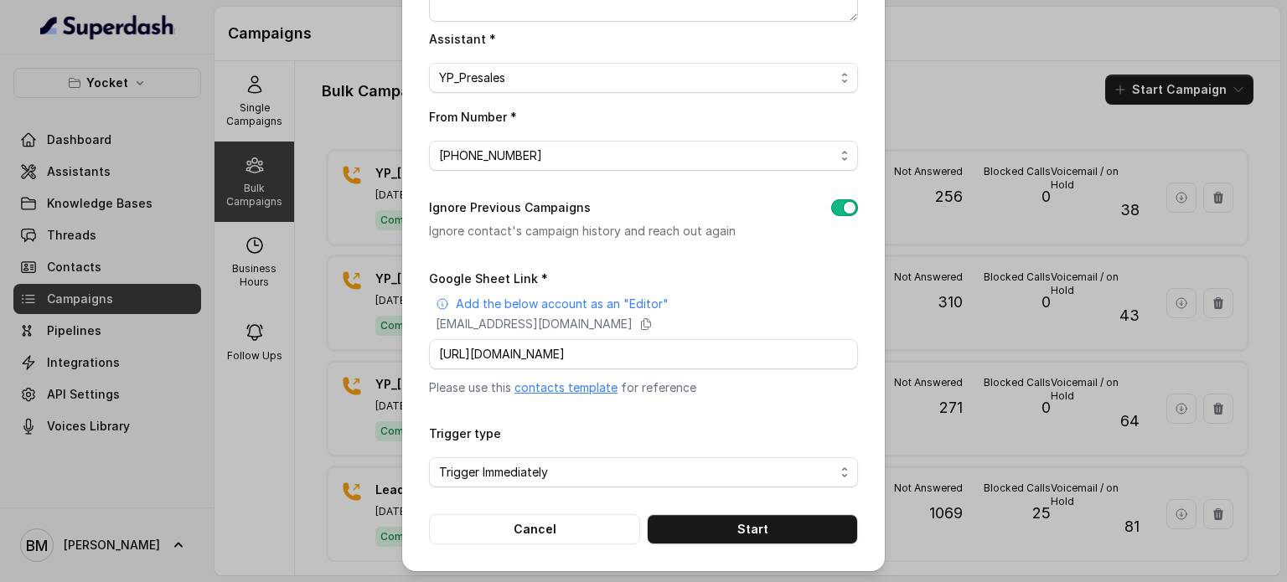
scroll to position [228, 0]
click at [727, 529] on button "Start" at bounding box center [752, 529] width 211 height 30
